Goal: Task Accomplishment & Management: Complete application form

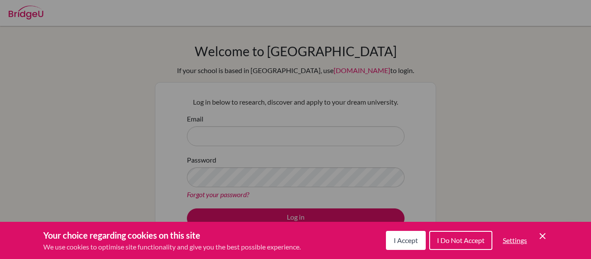
click at [542, 231] on icon "Cookie Control Close Icon" at bounding box center [542, 236] width 10 height 10
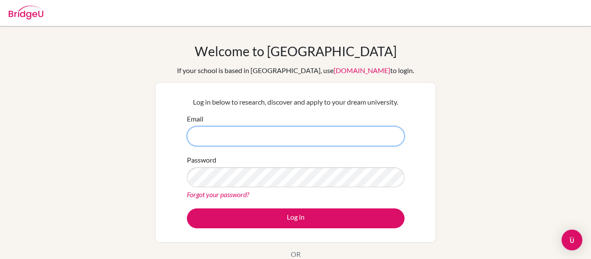
click at [373, 131] on input "Email" at bounding box center [296, 136] width 218 height 20
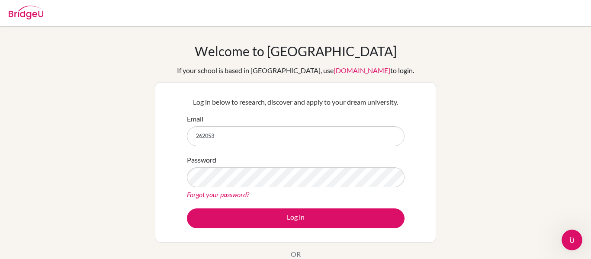
click at [507, 163] on div "Welcome to BridgeU If your school is based in China, use app.bridge-u.com.cn to…" at bounding box center [295, 184] width 591 height 283
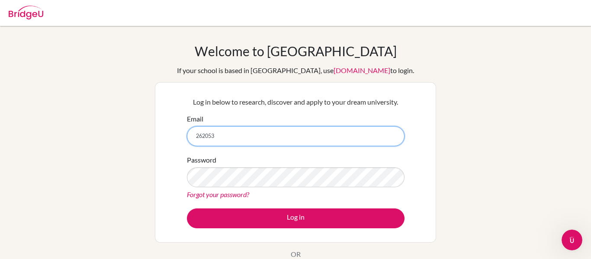
click at [253, 132] on input "262053" at bounding box center [296, 136] width 218 height 20
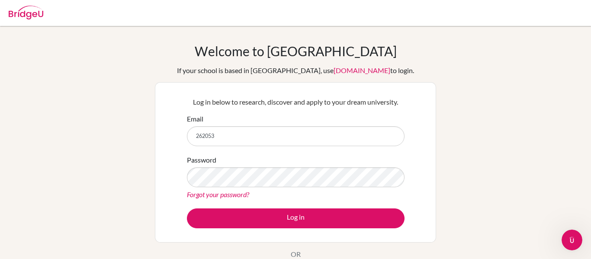
click at [199, 71] on div "If your school is based in China, use app.bridge-u.com.cn to login." at bounding box center [295, 70] width 237 height 10
click at [209, 70] on div "If your school is based in China, use app.bridge-u.com.cn to login." at bounding box center [295, 70] width 237 height 10
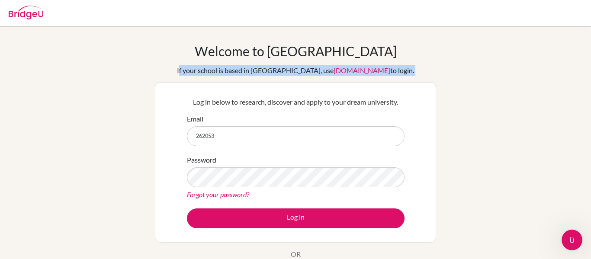
click at [209, 70] on div "If your school is based in China, use app.bridge-u.com.cn to login." at bounding box center [295, 70] width 237 height 10
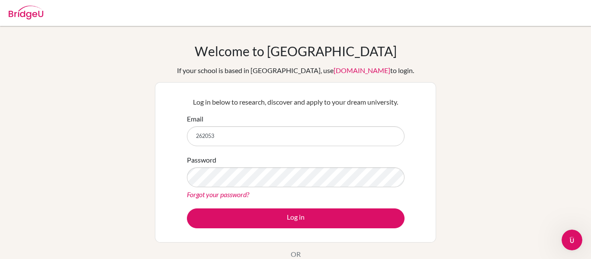
click at [209, 70] on div "If your school is based in China, use app.bridge-u.com.cn to login." at bounding box center [295, 70] width 237 height 10
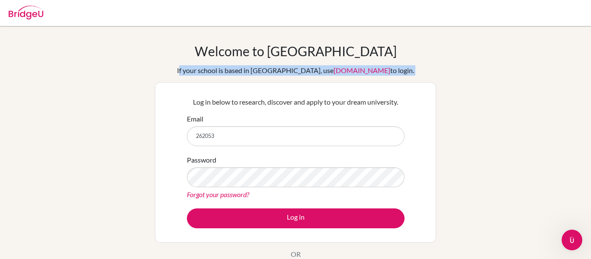
click at [209, 70] on div "If your school is based in China, use app.bridge-u.com.cn to login." at bounding box center [295, 70] width 237 height 10
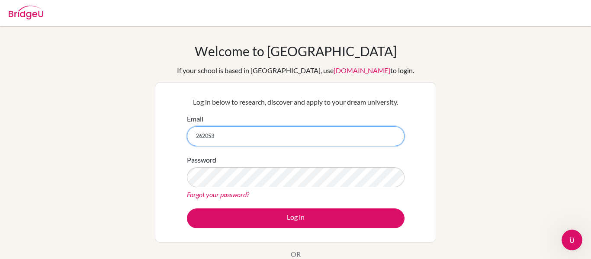
click at [257, 132] on input "262053" at bounding box center [296, 136] width 218 height 20
type input "[EMAIL_ADDRESS][DOMAIN_NAME]"
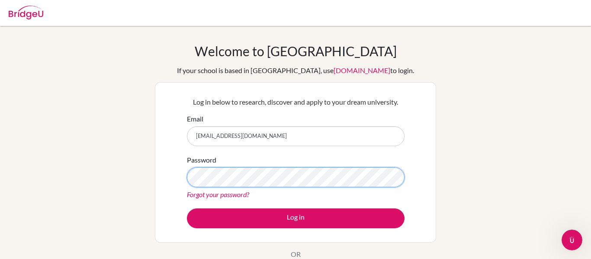
click at [187, 208] on button "Log in" at bounding box center [296, 218] width 218 height 20
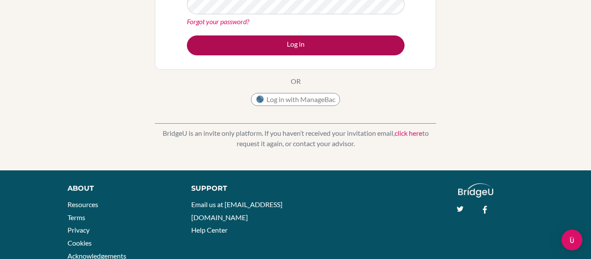
scroll to position [154, 0]
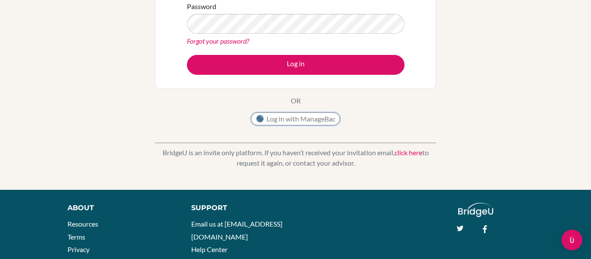
click at [316, 122] on button "Log in with ManageBac" at bounding box center [295, 118] width 89 height 13
